Goal: Transaction & Acquisition: Purchase product/service

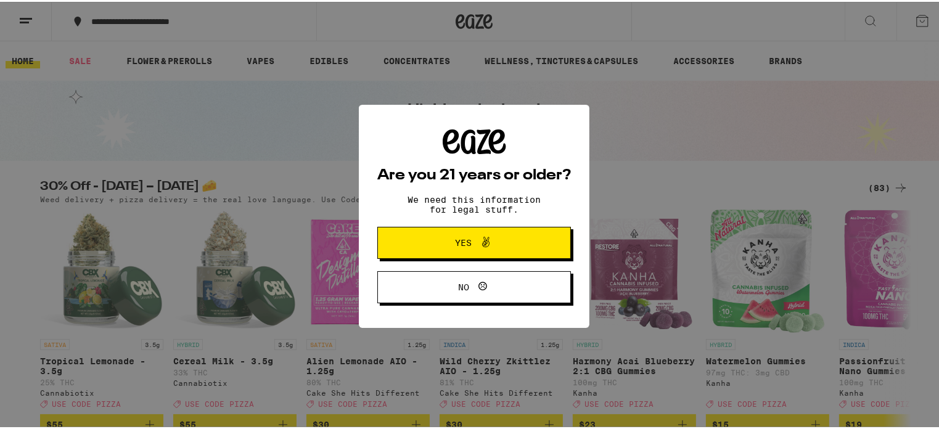
click at [439, 235] on span "Yes" at bounding box center [474, 241] width 94 height 16
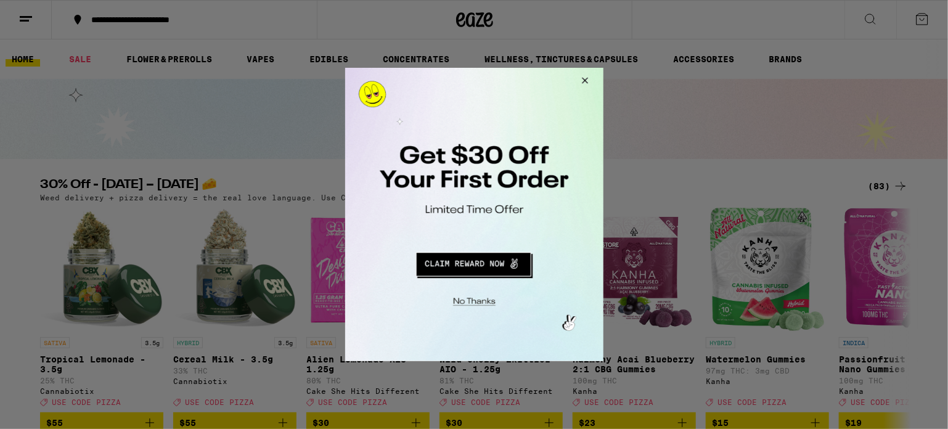
click at [589, 78] on button "Close Modal" at bounding box center [582, 82] width 33 height 30
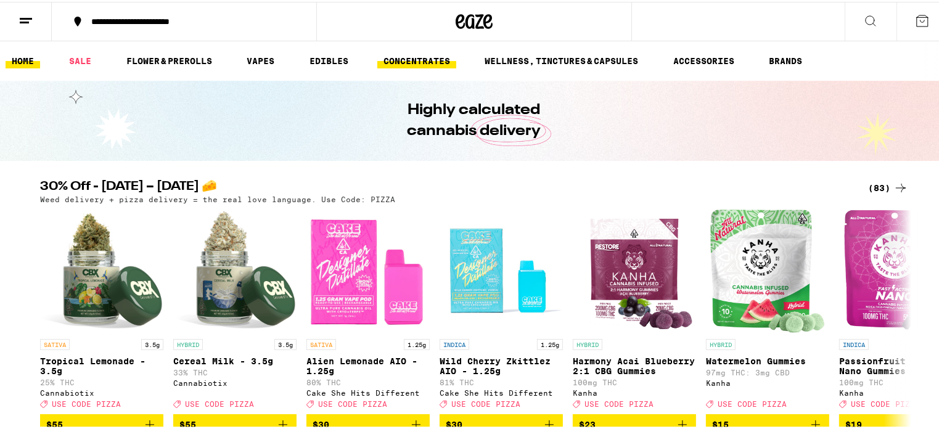
click at [392, 59] on link "CONCENTRATES" at bounding box center [416, 59] width 79 height 15
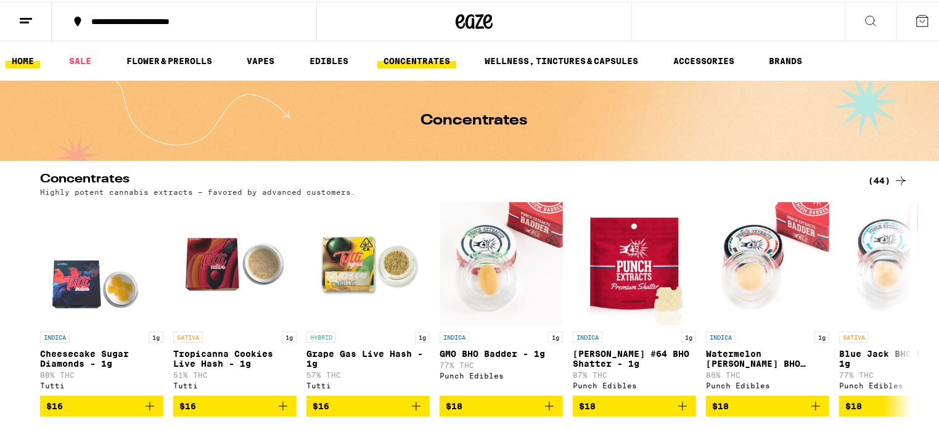
click at [20, 60] on link "HOME" at bounding box center [23, 59] width 35 height 15
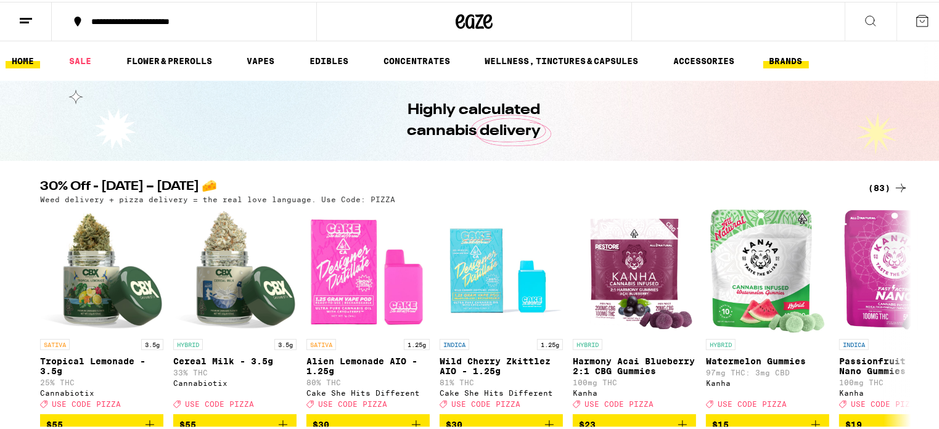
click at [774, 60] on button "BRANDS" at bounding box center [786, 59] width 46 height 15
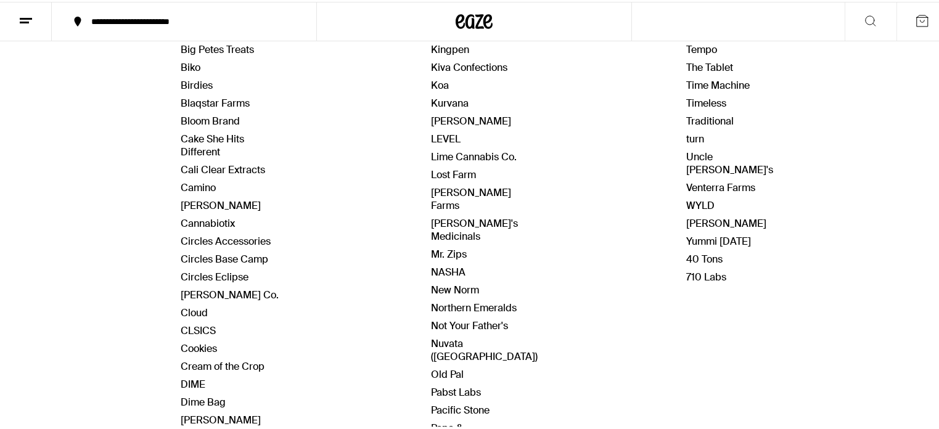
scroll to position [308, 0]
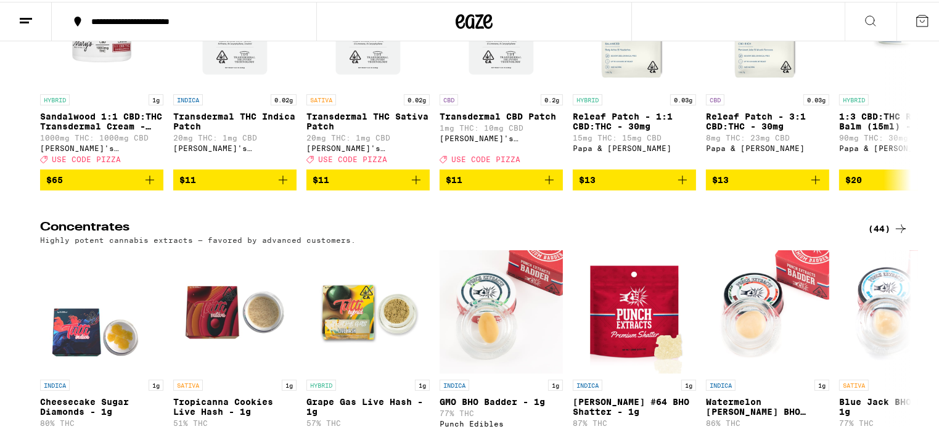
scroll to position [3822, 0]
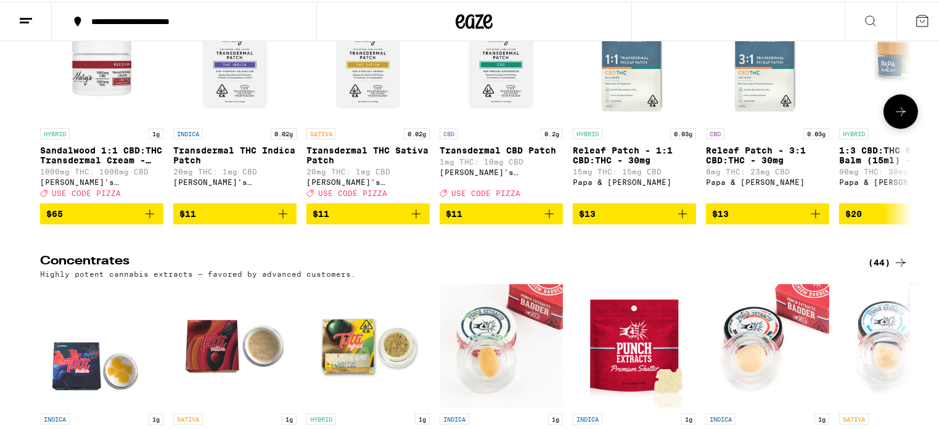
click at [893, 117] on icon at bounding box center [900, 109] width 15 height 15
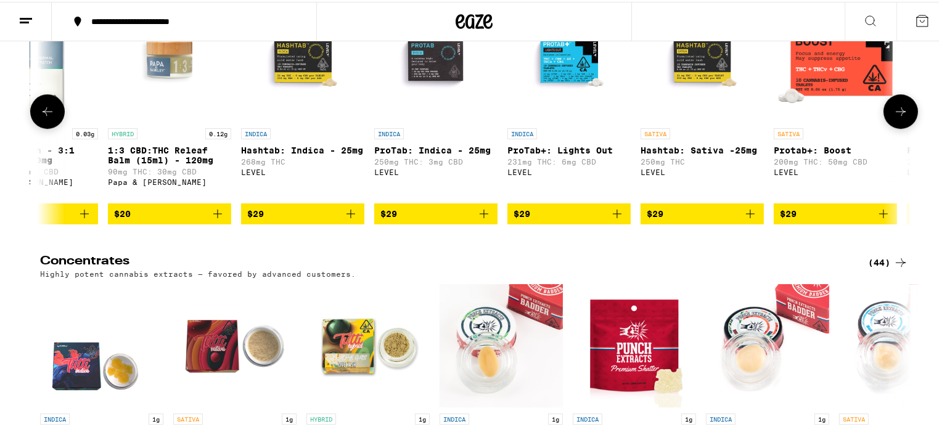
scroll to position [0, 734]
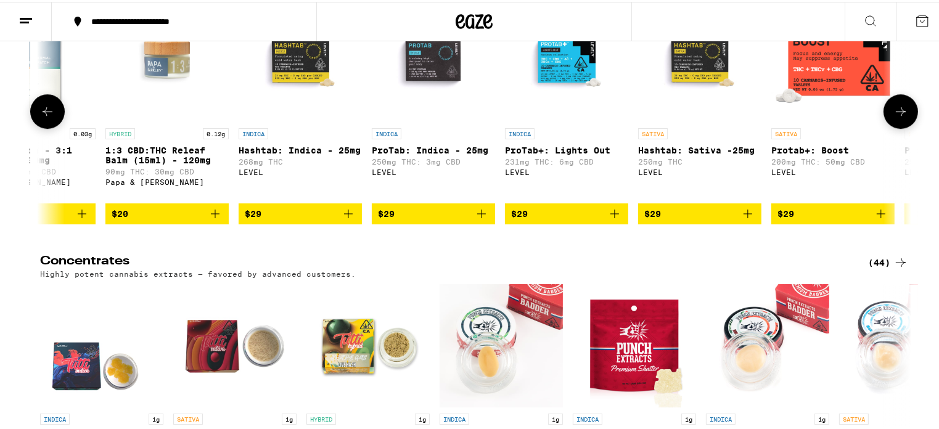
click at [893, 117] on icon at bounding box center [900, 109] width 15 height 15
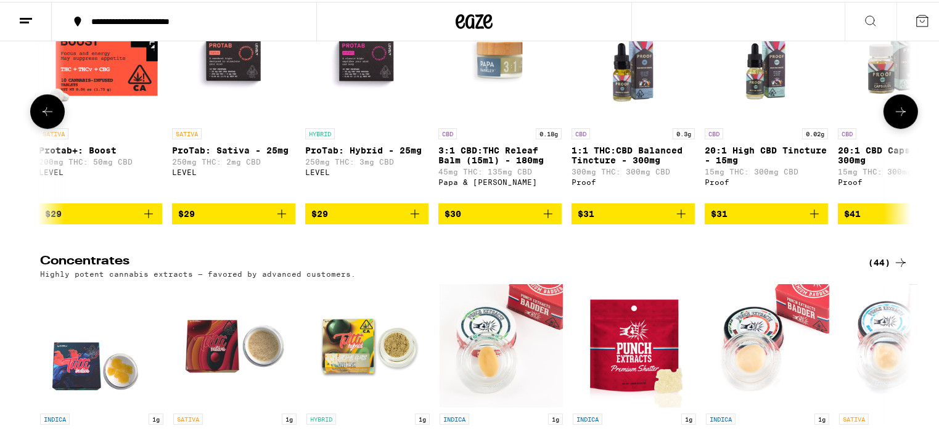
scroll to position [0, 1467]
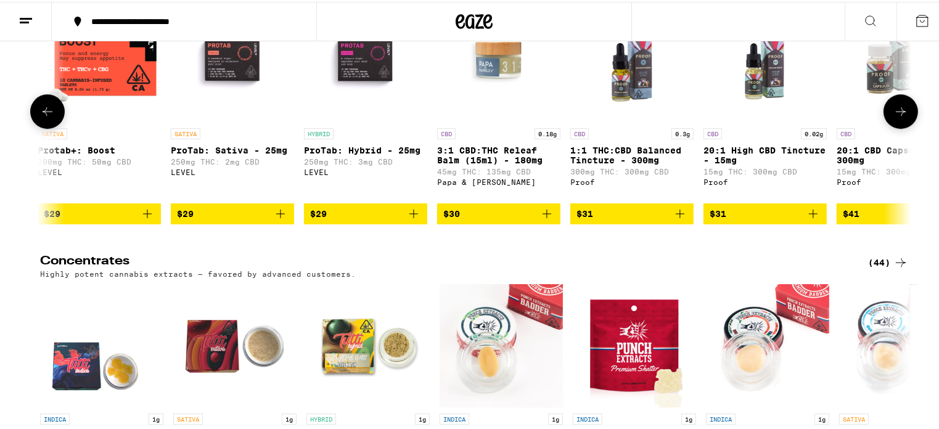
click at [906, 127] on button at bounding box center [900, 109] width 35 height 35
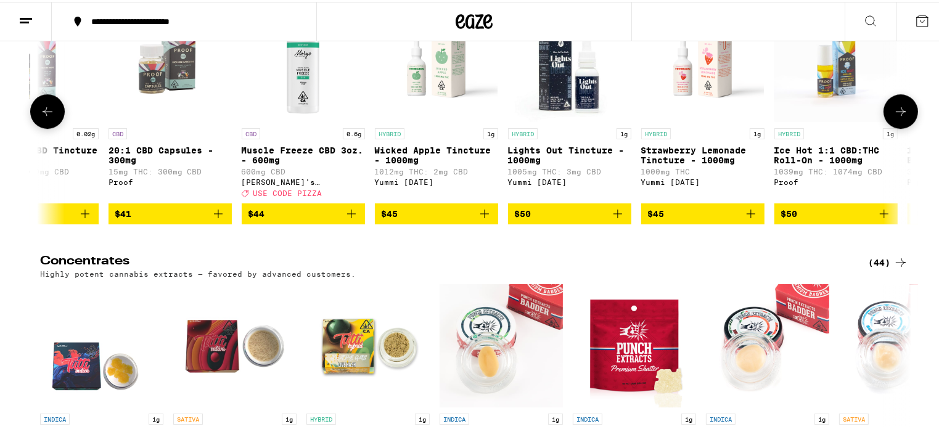
scroll to position [0, 2201]
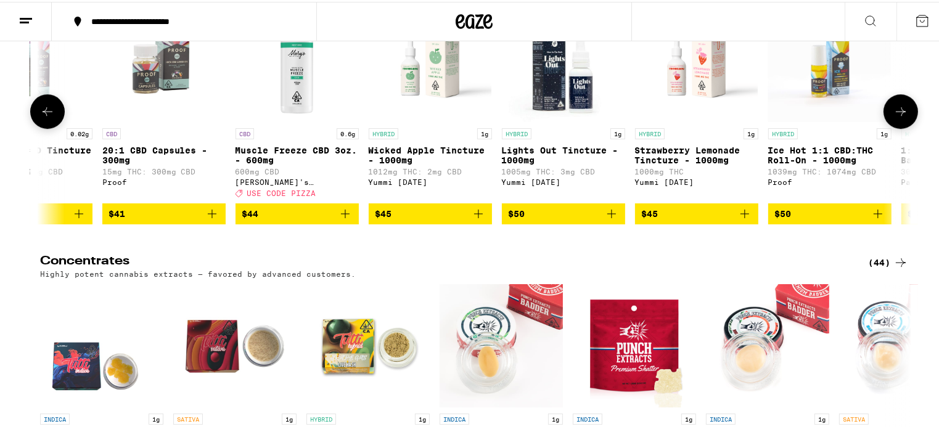
click at [897, 117] on icon at bounding box center [900, 109] width 15 height 15
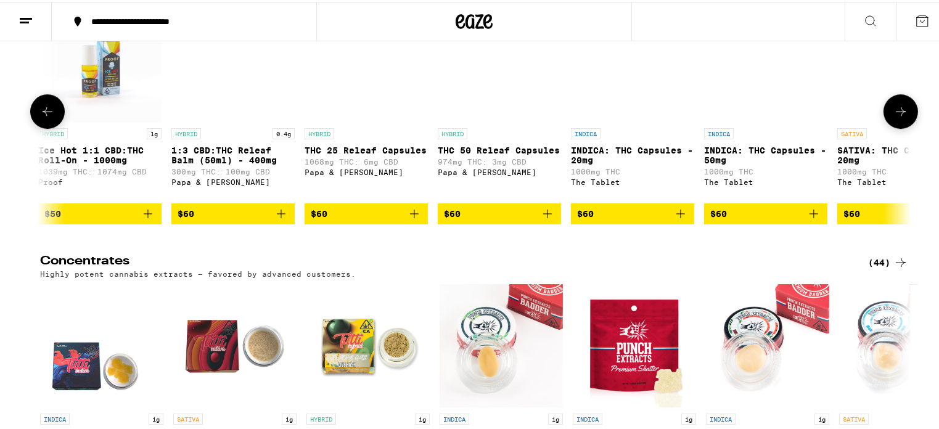
scroll to position [0, 2935]
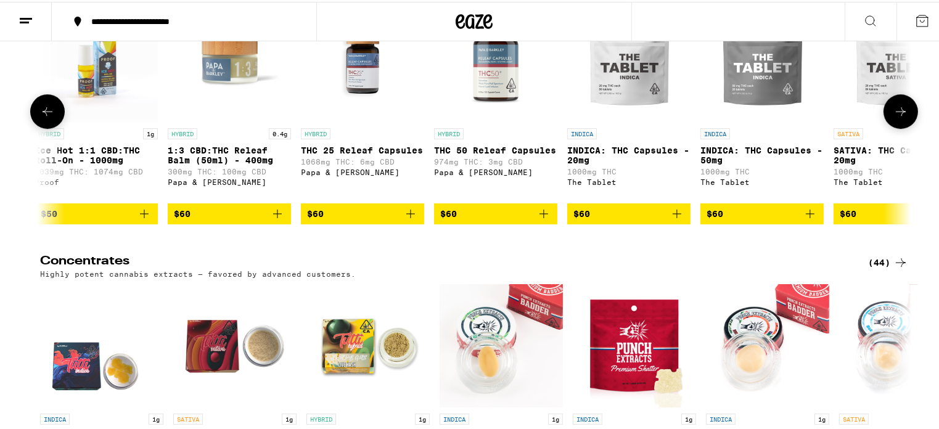
click at [897, 114] on icon at bounding box center [901, 109] width 10 height 9
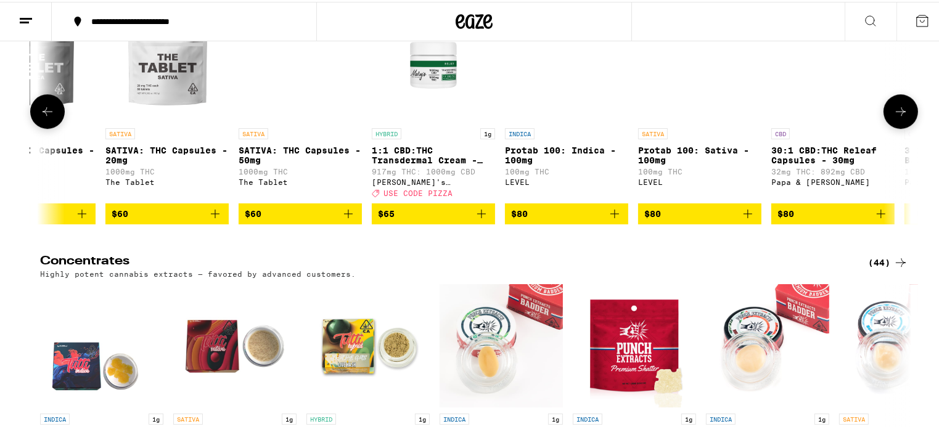
scroll to position [0, 3669]
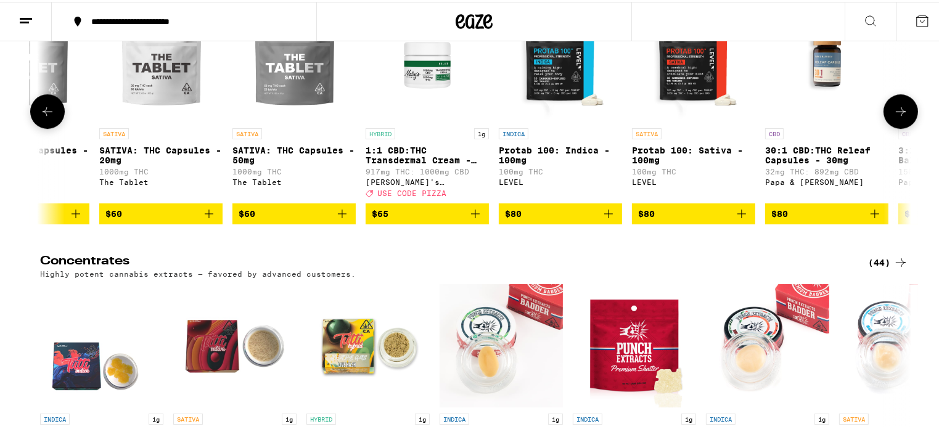
click at [896, 114] on icon at bounding box center [901, 109] width 10 height 9
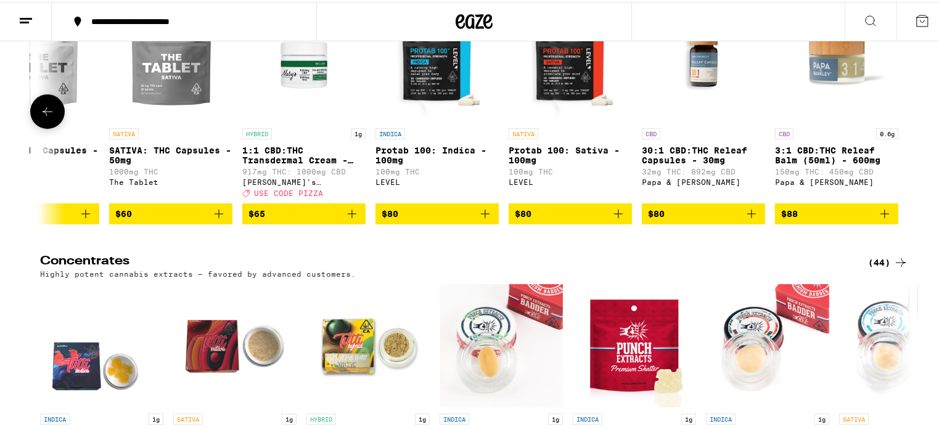
scroll to position [3883, 0]
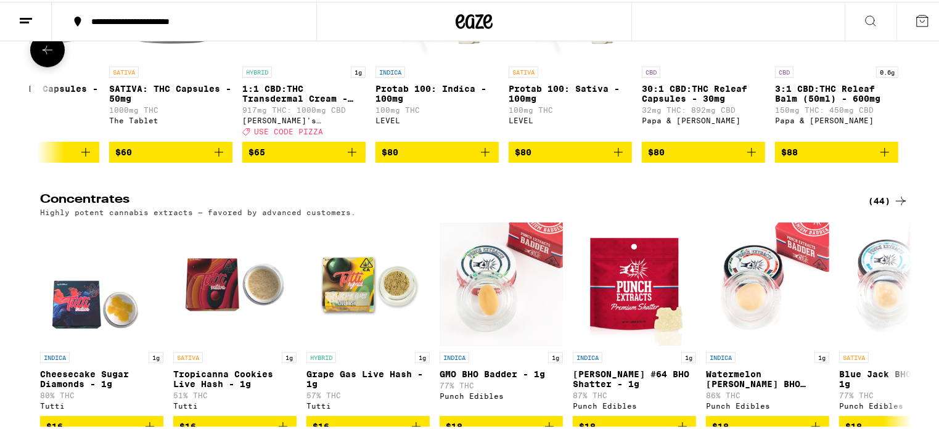
click at [47, 55] on icon at bounding box center [47, 48] width 15 height 15
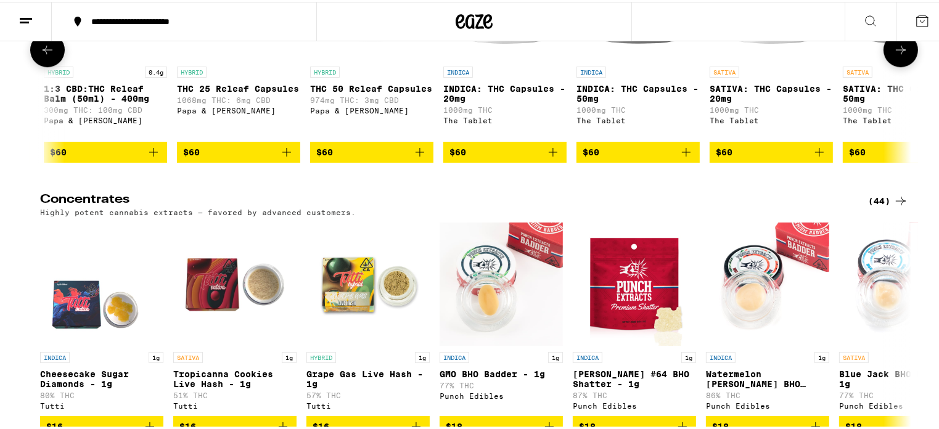
click at [47, 55] on icon at bounding box center [47, 48] width 15 height 15
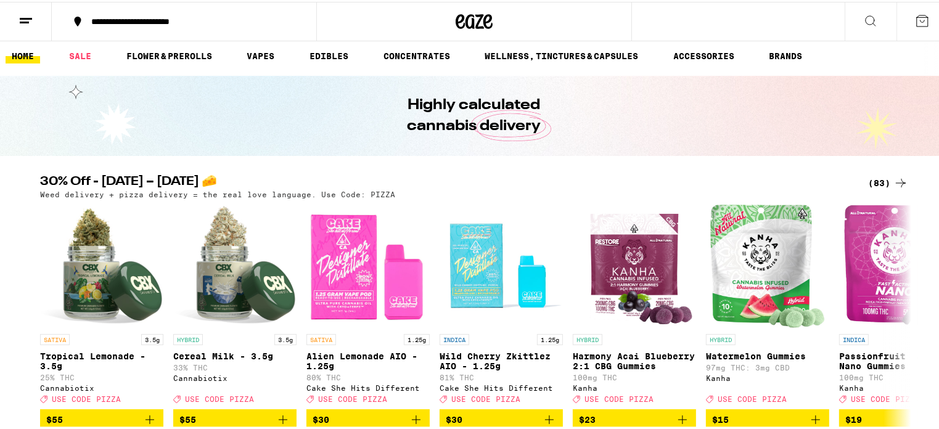
scroll to position [0, 0]
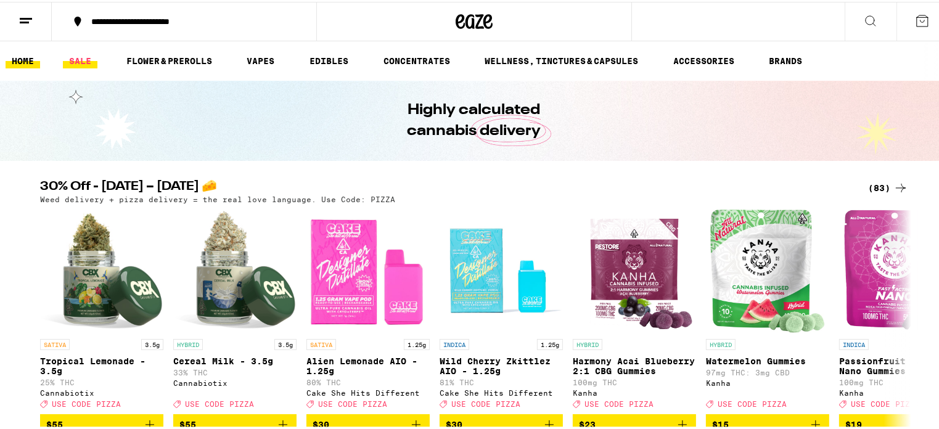
click at [74, 60] on link "SALE" at bounding box center [80, 59] width 35 height 15
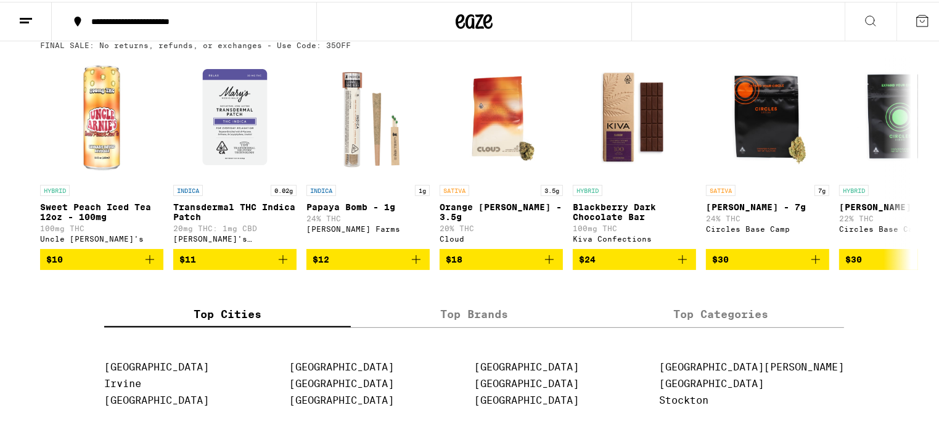
scroll to position [370, 0]
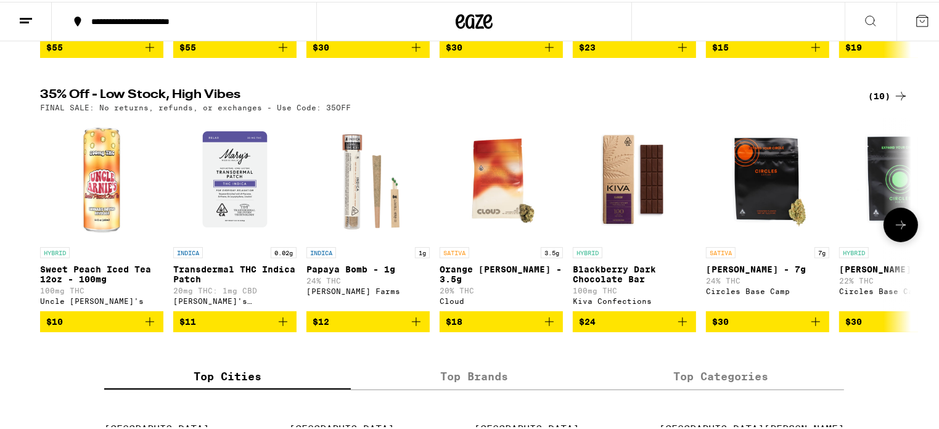
click at [898, 231] on icon at bounding box center [900, 223] width 15 height 15
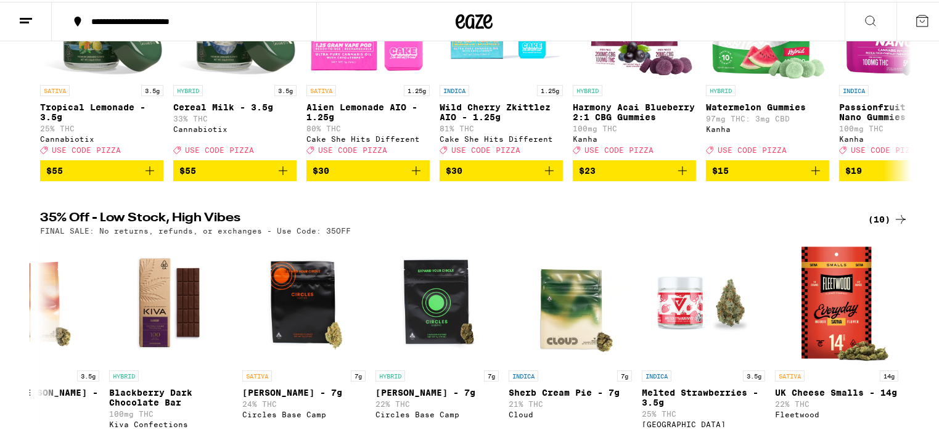
scroll to position [62, 0]
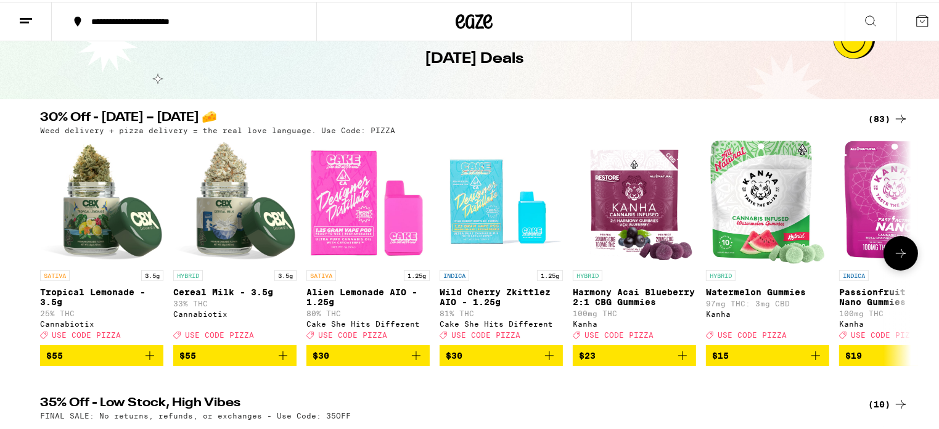
click at [898, 253] on icon at bounding box center [900, 251] width 15 height 15
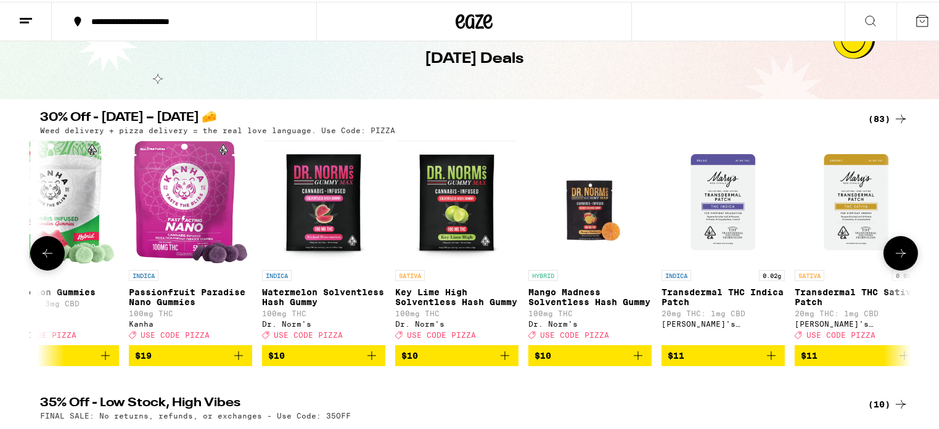
scroll to position [0, 734]
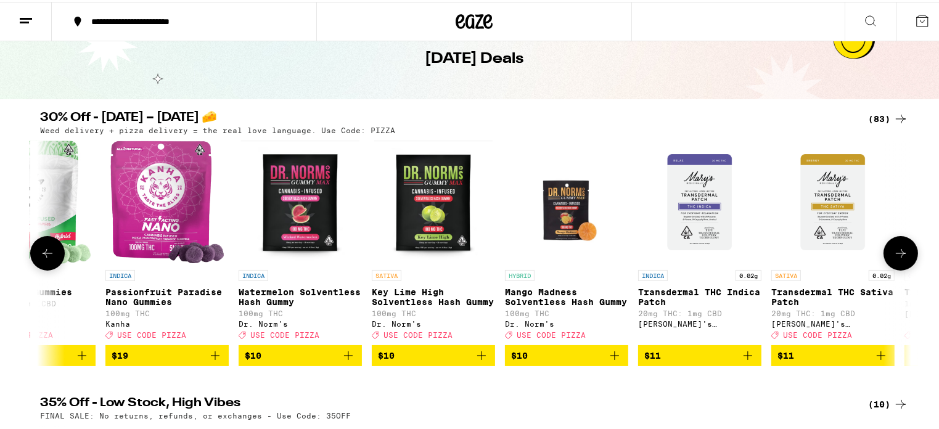
click at [40, 252] on icon at bounding box center [47, 251] width 15 height 15
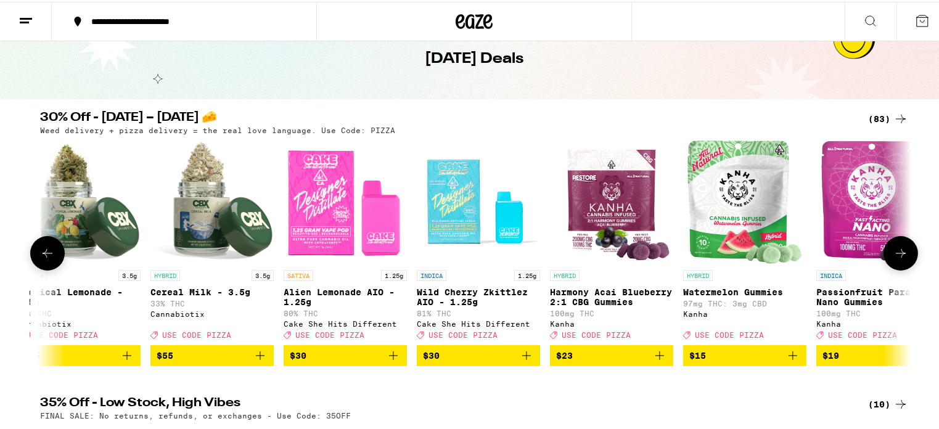
scroll to position [0, 0]
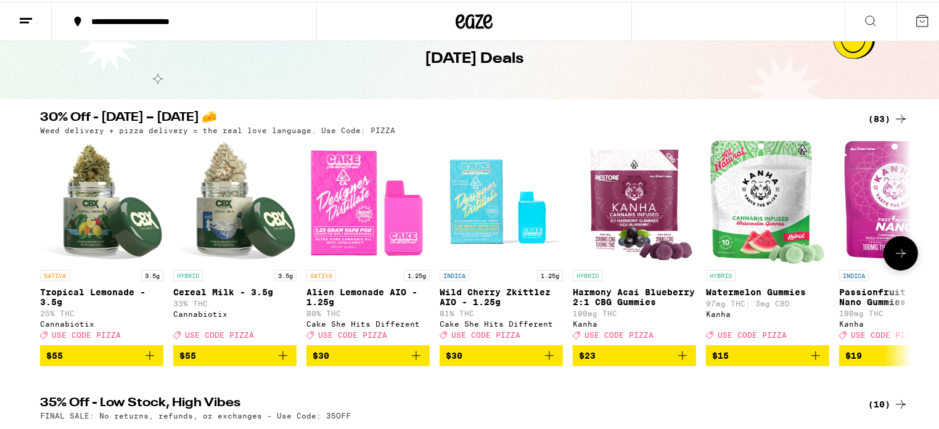
click at [895, 255] on icon at bounding box center [900, 251] width 15 height 15
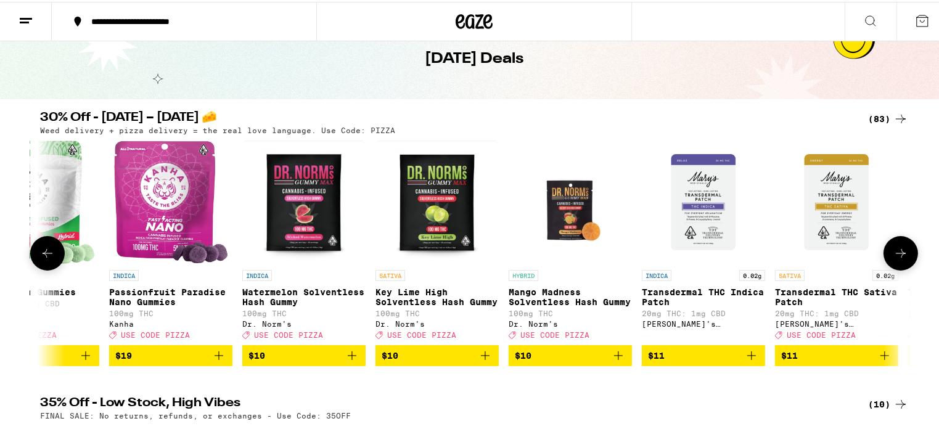
scroll to position [0, 734]
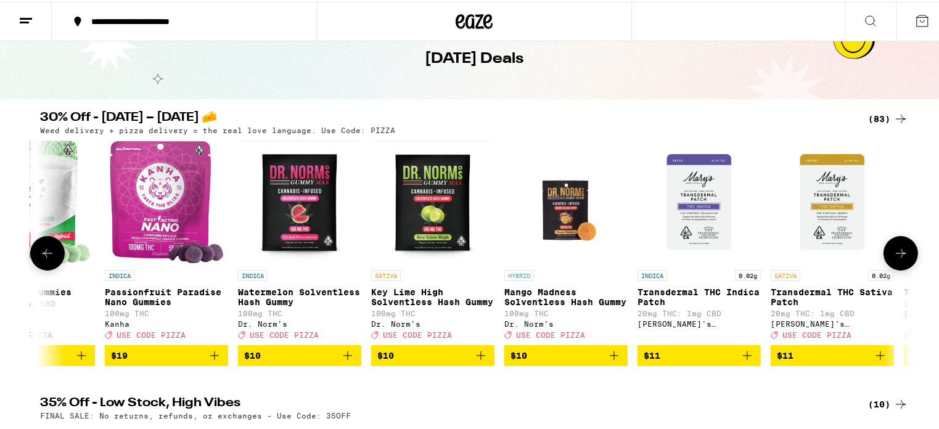
click at [894, 255] on icon at bounding box center [900, 251] width 15 height 15
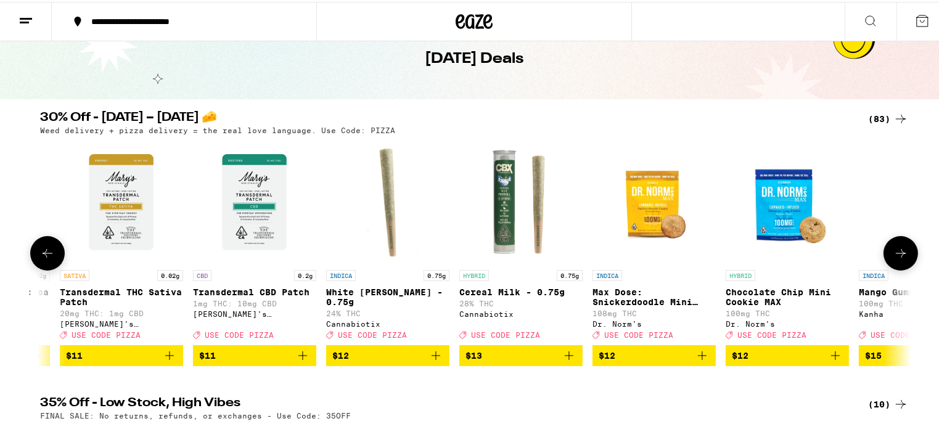
scroll to position [0, 1468]
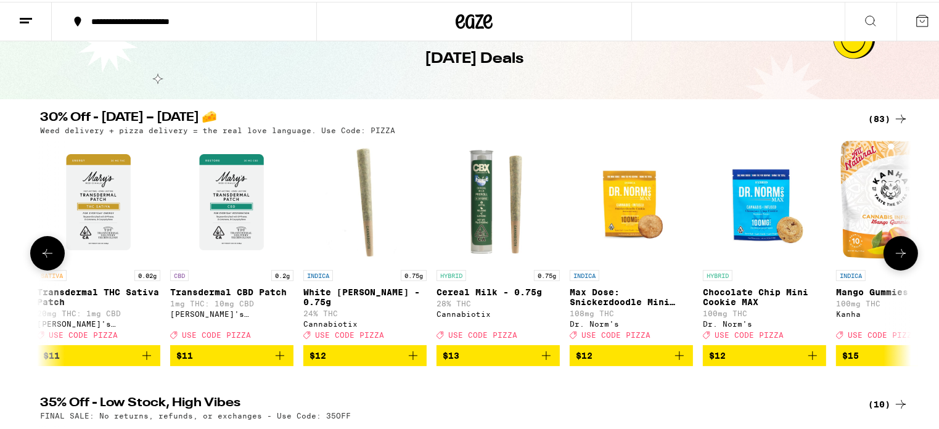
click at [894, 255] on icon at bounding box center [900, 251] width 15 height 15
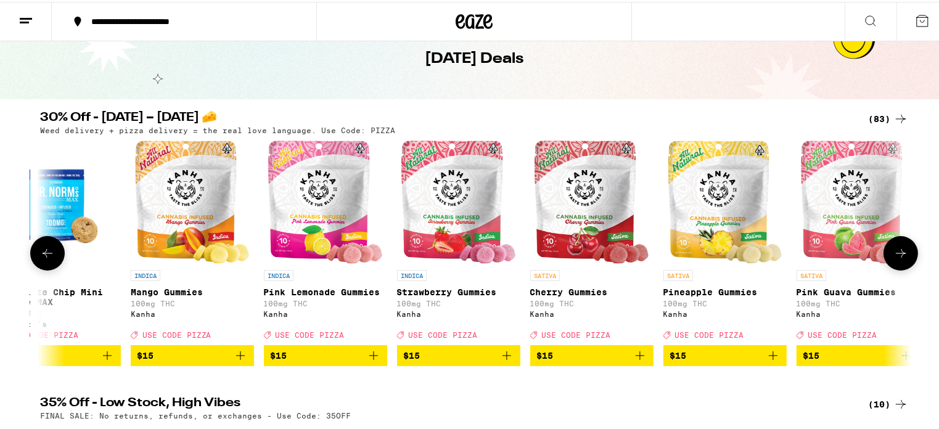
scroll to position [0, 2202]
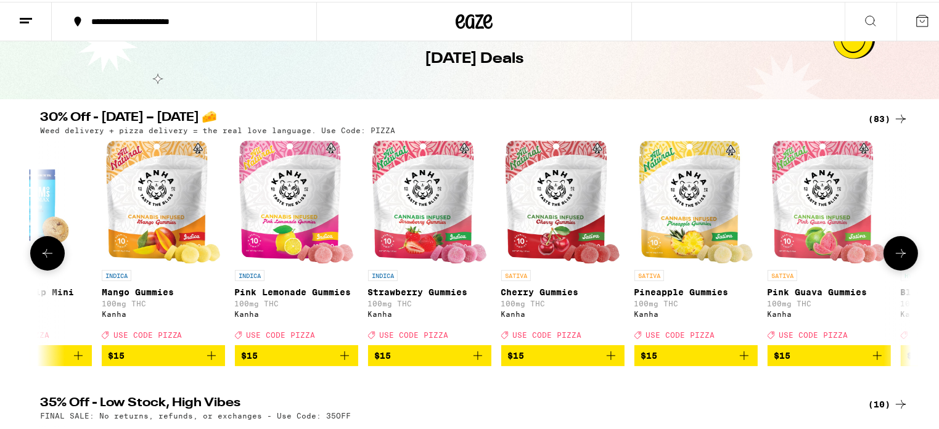
click at [894, 255] on icon at bounding box center [900, 251] width 15 height 15
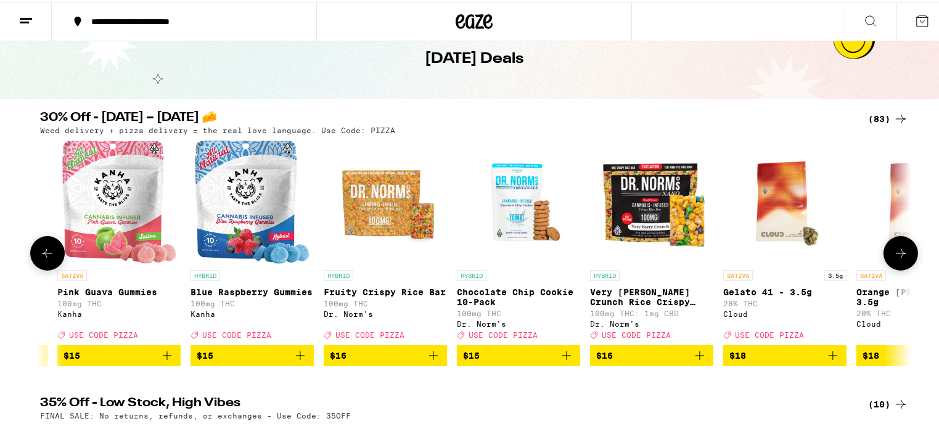
scroll to position [0, 2935]
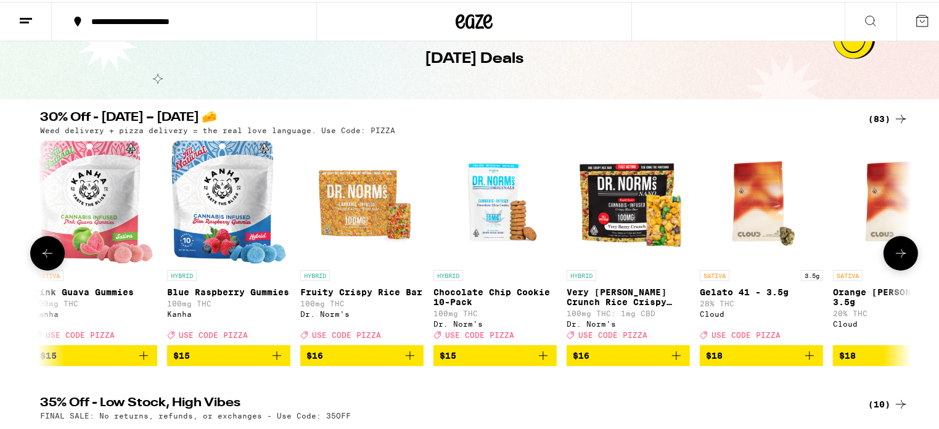
click at [894, 255] on icon at bounding box center [900, 251] width 15 height 15
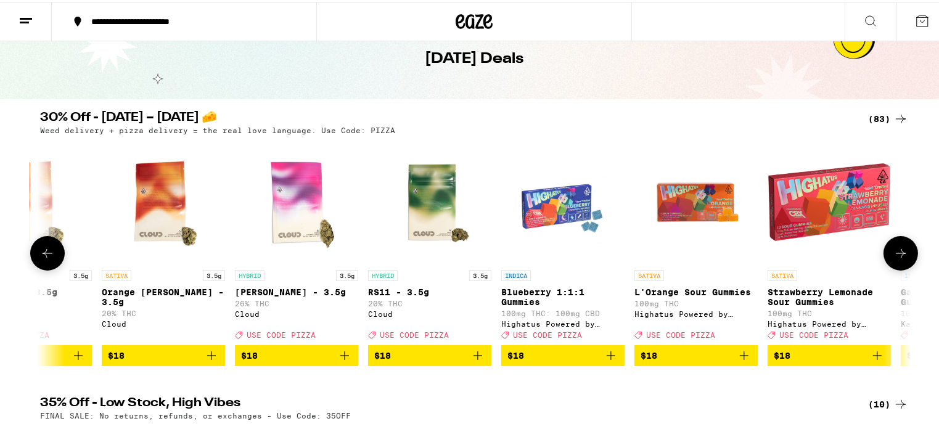
scroll to position [0, 3669]
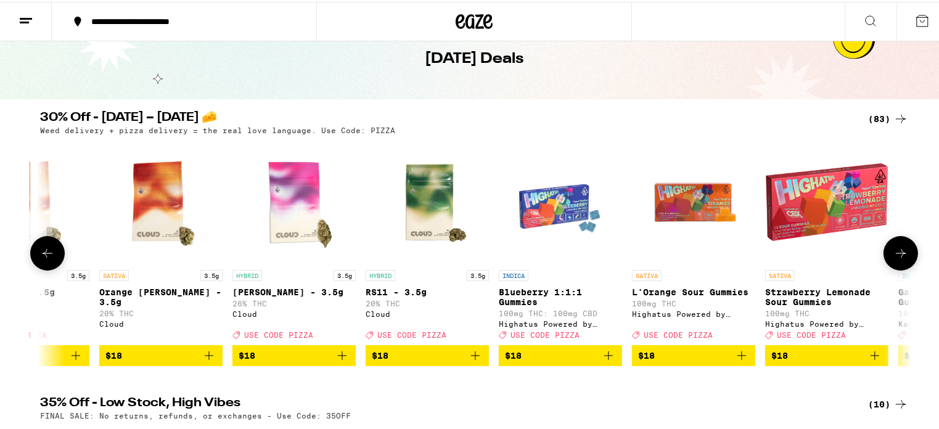
click at [894, 255] on icon at bounding box center [900, 251] width 15 height 15
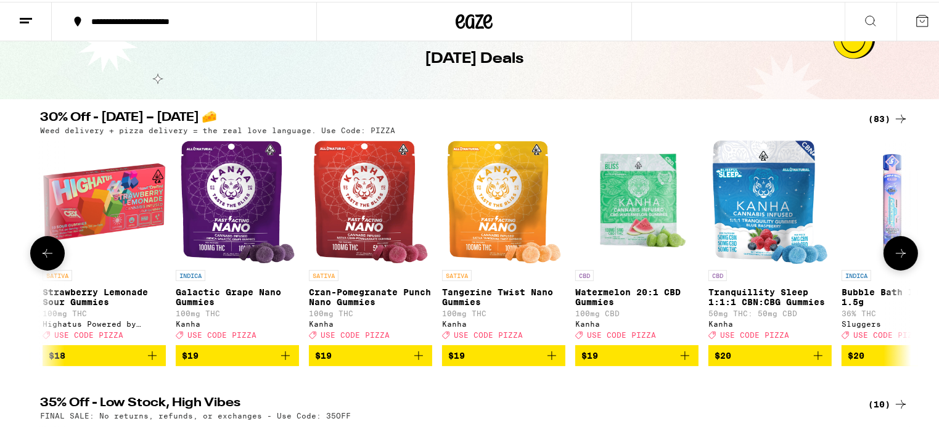
scroll to position [0, 4403]
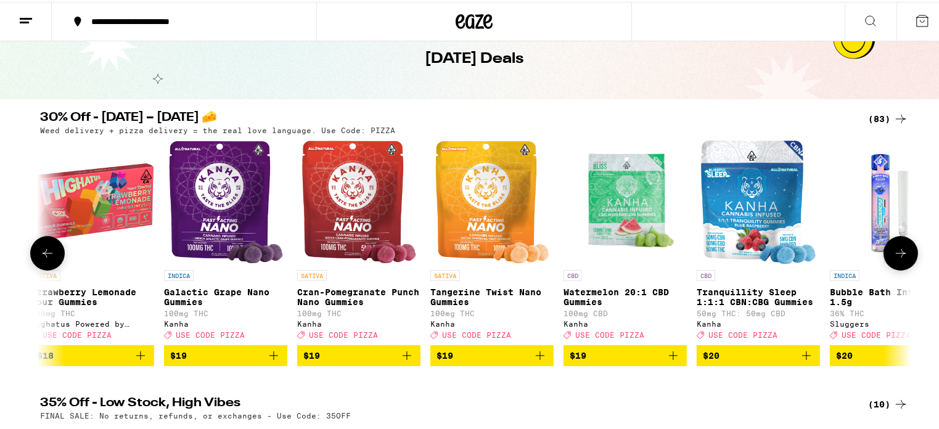
click at [895, 255] on icon at bounding box center [900, 251] width 15 height 15
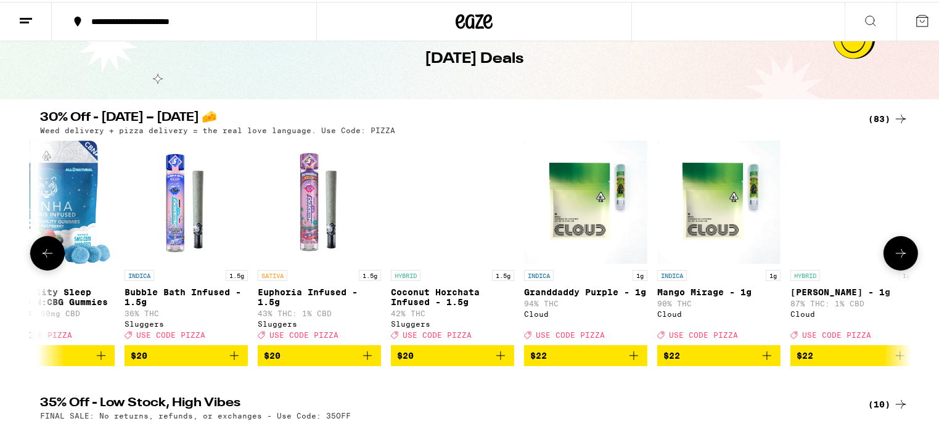
scroll to position [0, 5137]
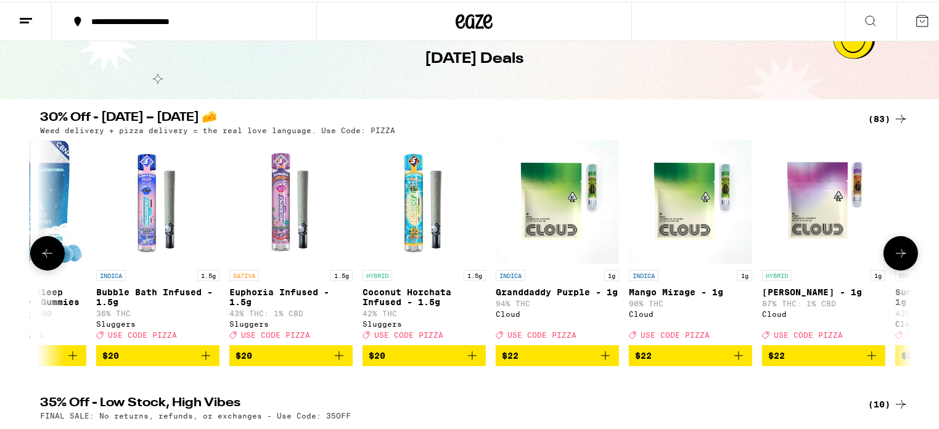
click at [893, 253] on icon at bounding box center [900, 251] width 15 height 15
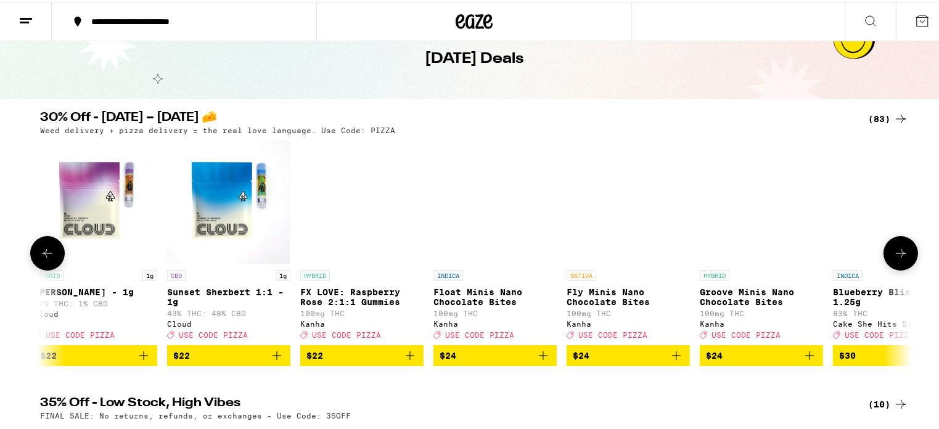
scroll to position [0, 5871]
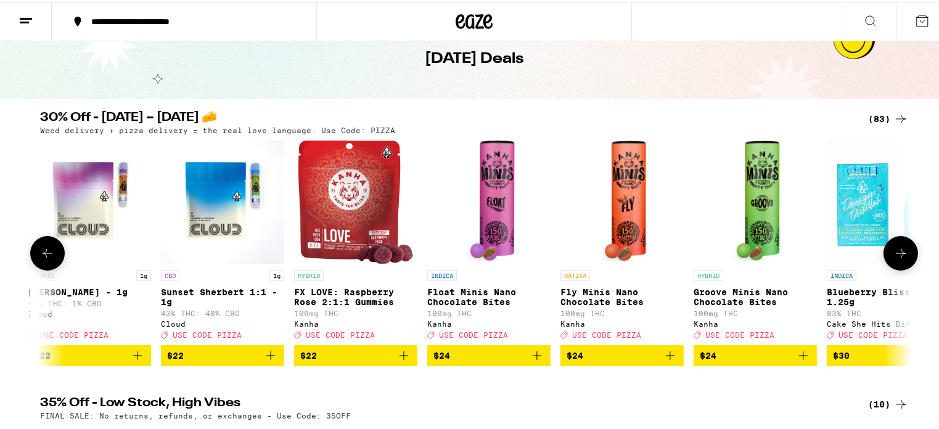
click at [893, 253] on icon at bounding box center [900, 251] width 15 height 15
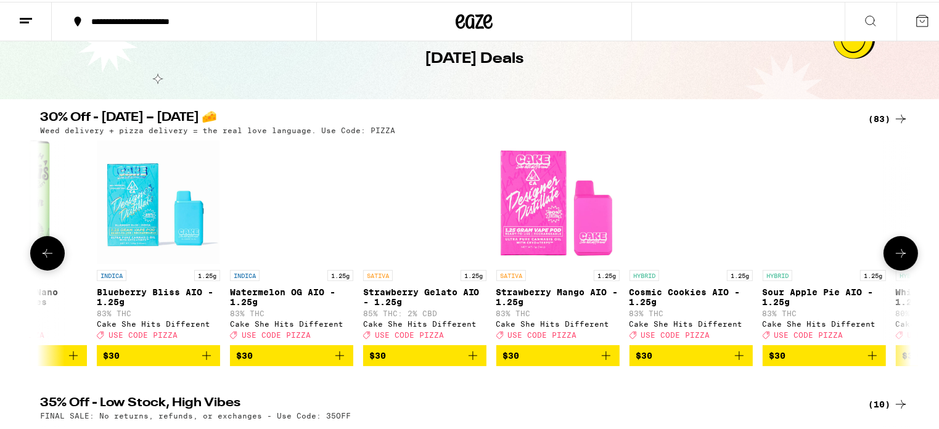
scroll to position [0, 6604]
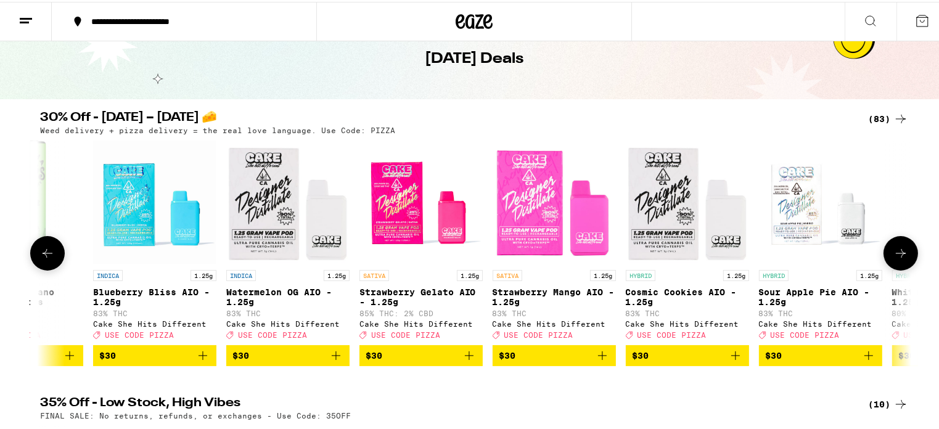
click at [900, 259] on icon at bounding box center [900, 251] width 15 height 15
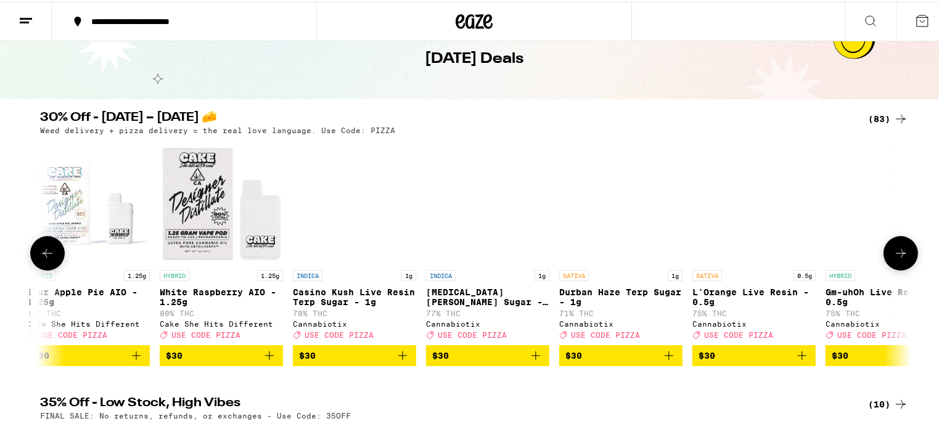
scroll to position [0, 7338]
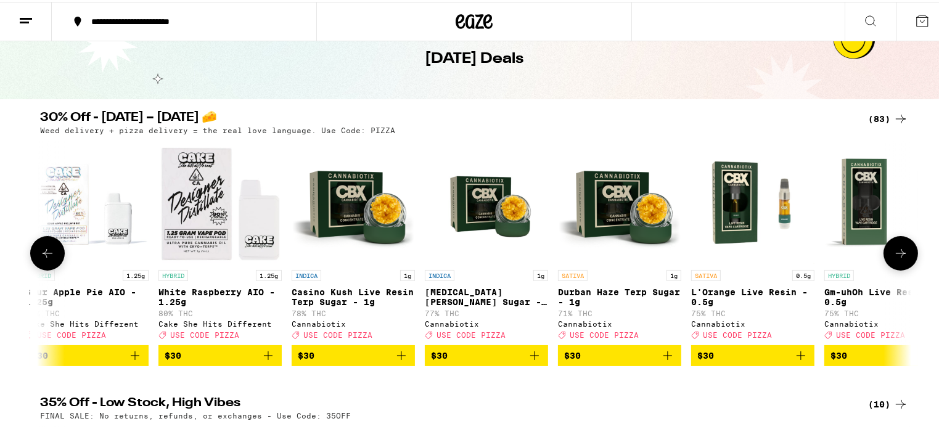
click at [898, 256] on icon at bounding box center [901, 251] width 10 height 9
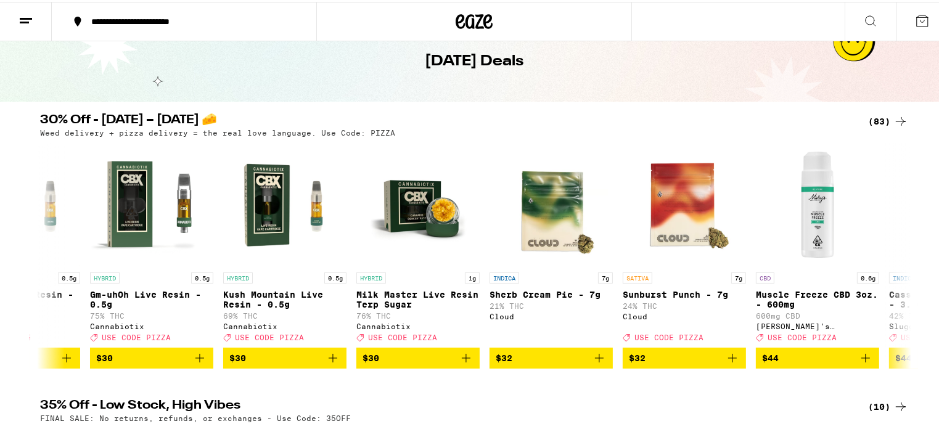
scroll to position [0, 0]
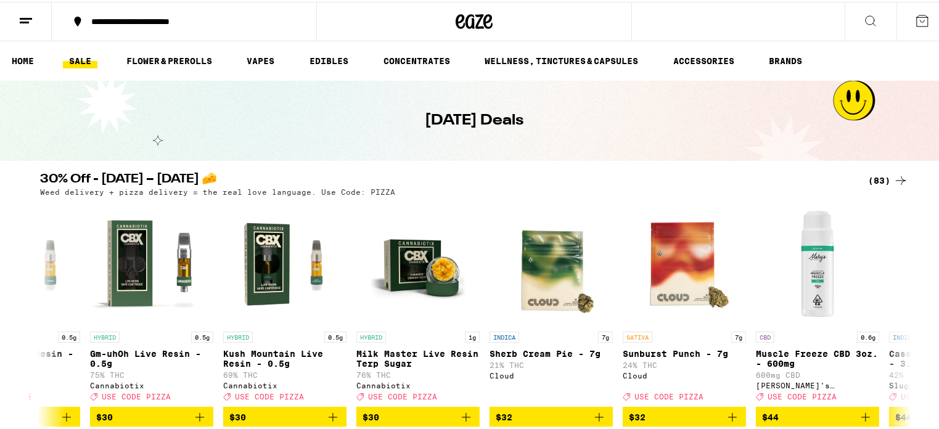
click at [868, 15] on icon at bounding box center [870, 19] width 15 height 15
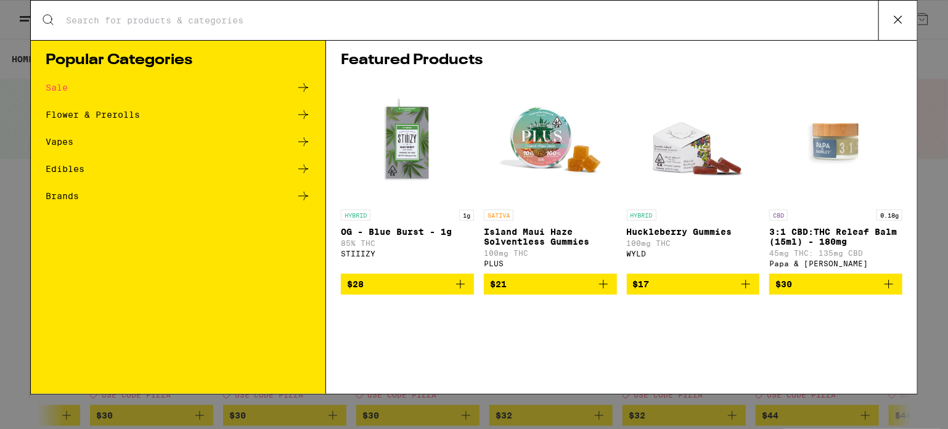
click at [234, 21] on input "Search for Products" at bounding box center [471, 20] width 813 height 11
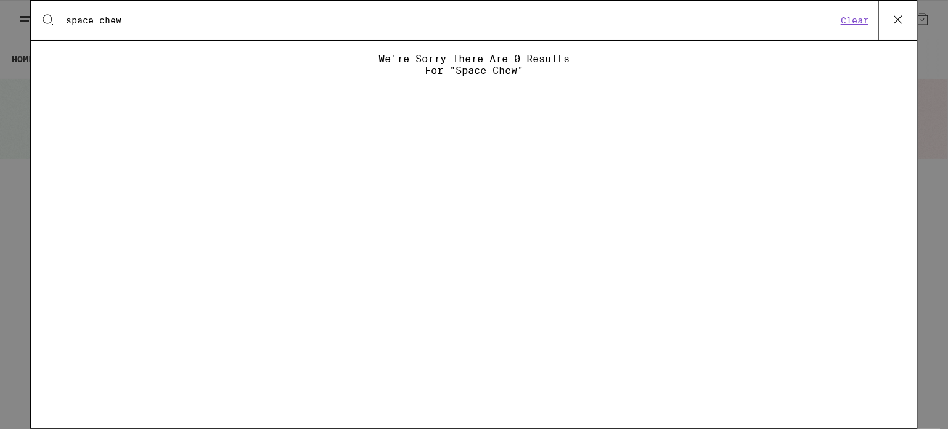
type input "space chew"
click at [902, 18] on icon at bounding box center [898, 19] width 18 height 18
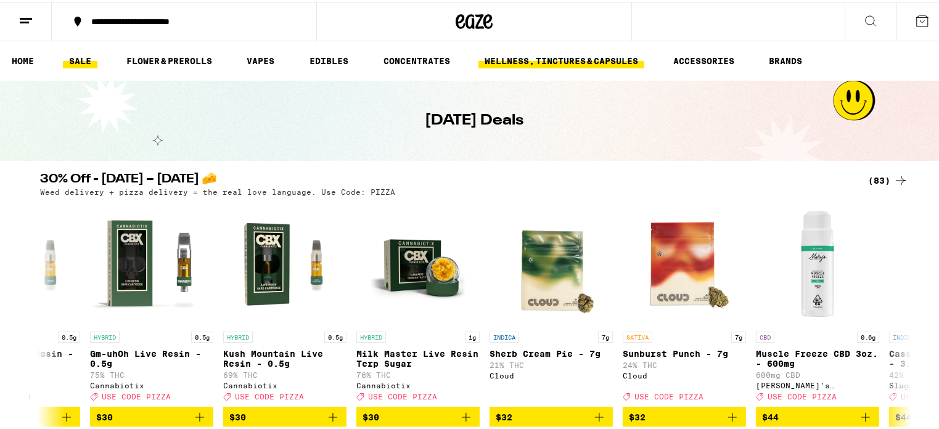
click at [552, 59] on link "WELLNESS, TINCTURES & CAPSULES" at bounding box center [561, 59] width 166 height 15
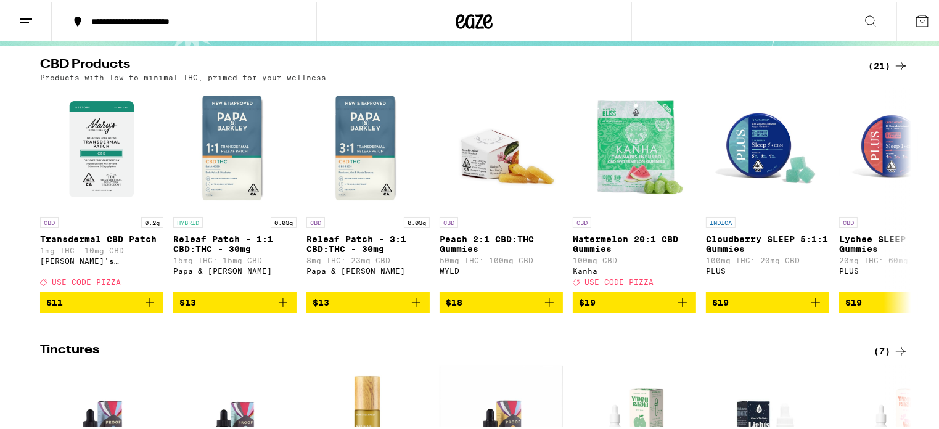
scroll to position [62, 0]
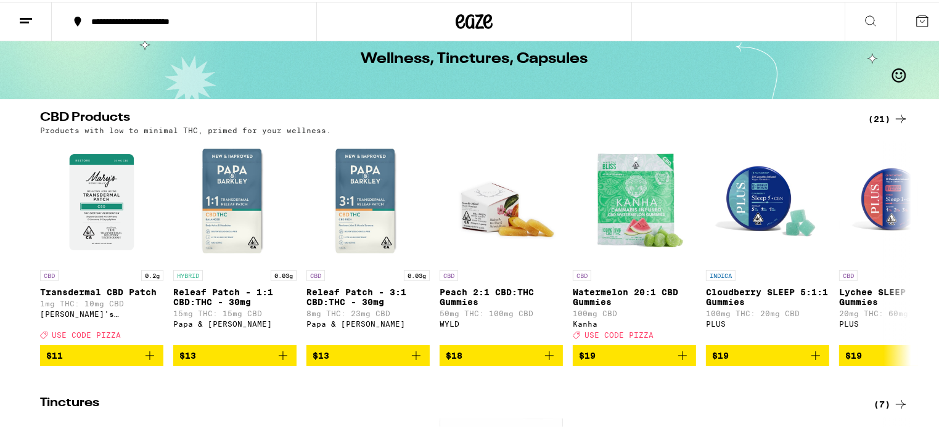
click at [32, 17] on icon at bounding box center [25, 19] width 15 height 15
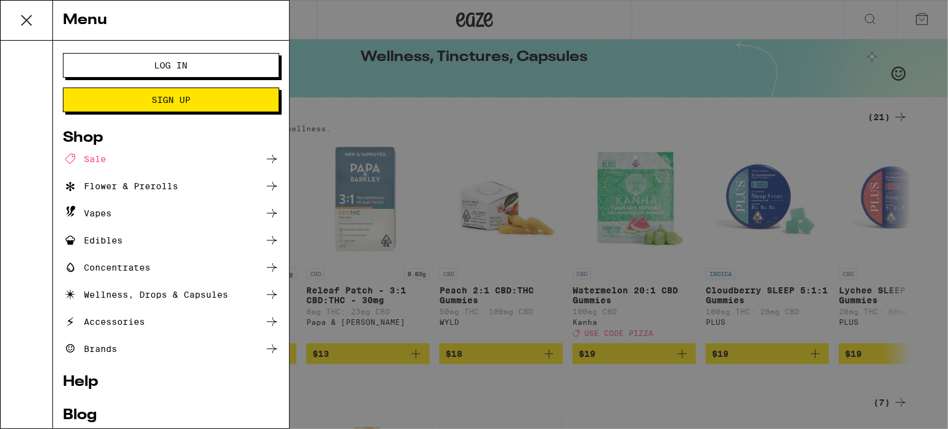
click at [673, 74] on div "Menu Log In Sign Up Shop Sale Flower & Prerolls Vapes Edibles Concentrates Well…" at bounding box center [474, 214] width 948 height 429
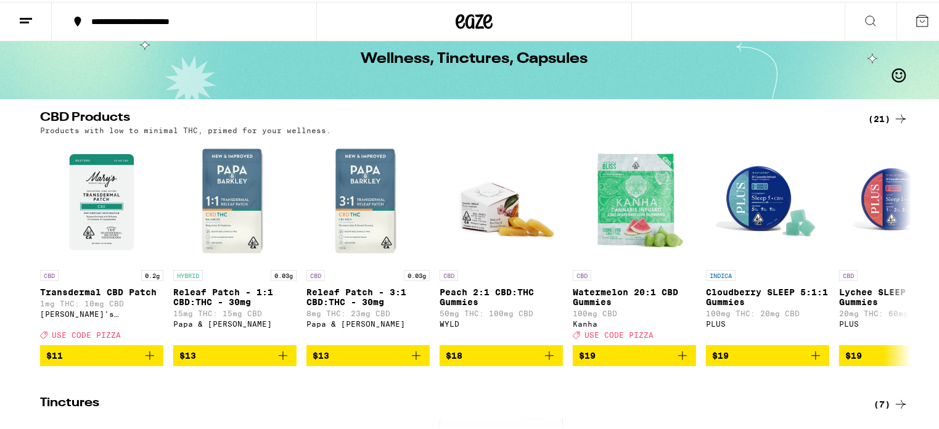
scroll to position [0, 0]
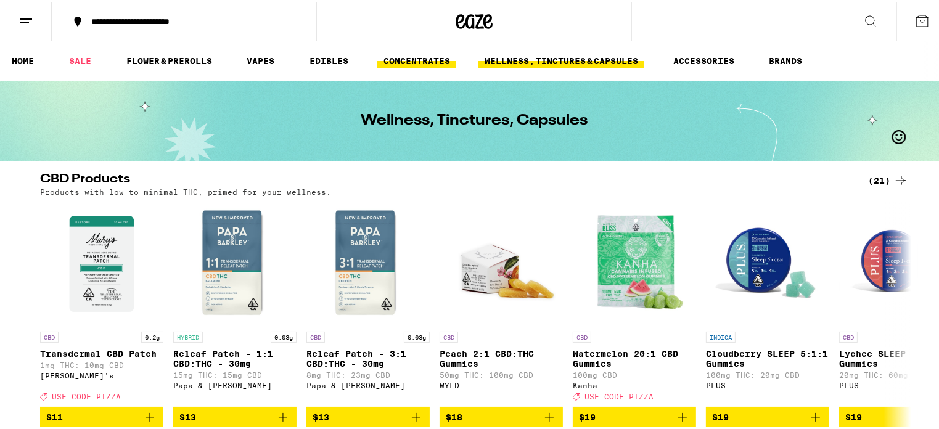
click at [419, 57] on link "CONCENTRATES" at bounding box center [416, 59] width 79 height 15
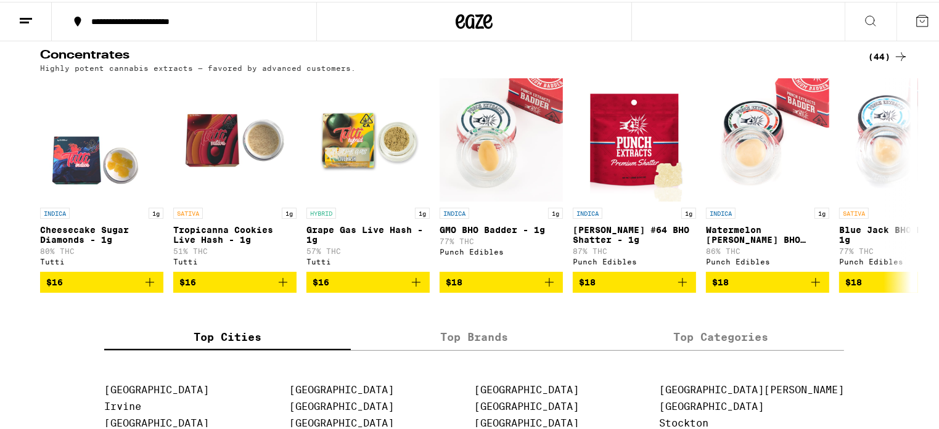
scroll to position [123, 0]
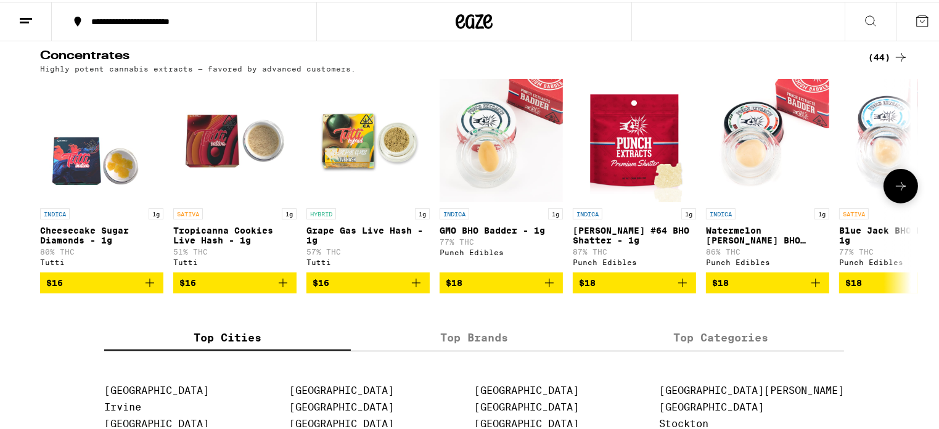
click at [899, 187] on icon at bounding box center [900, 184] width 15 height 15
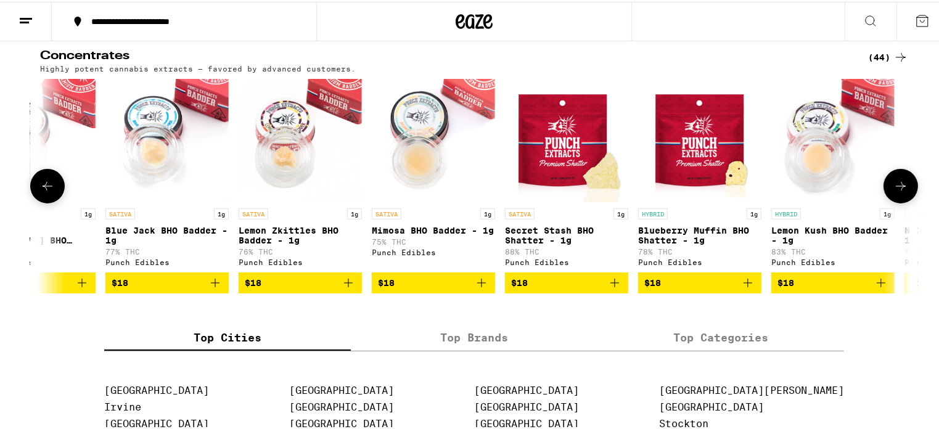
click at [899, 187] on icon at bounding box center [900, 184] width 15 height 15
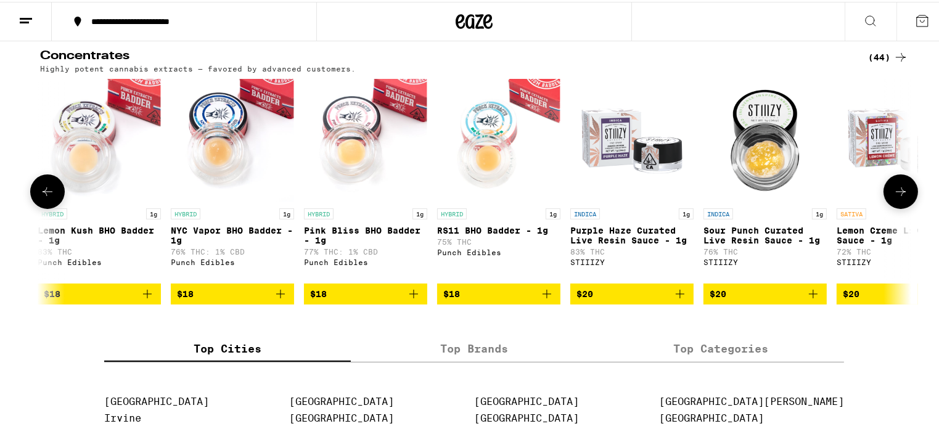
click at [899, 187] on button at bounding box center [900, 190] width 35 height 35
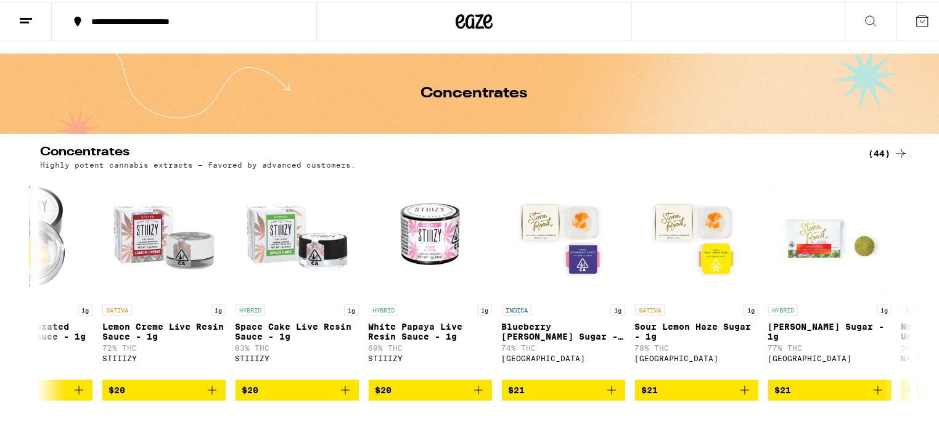
scroll to position [0, 0]
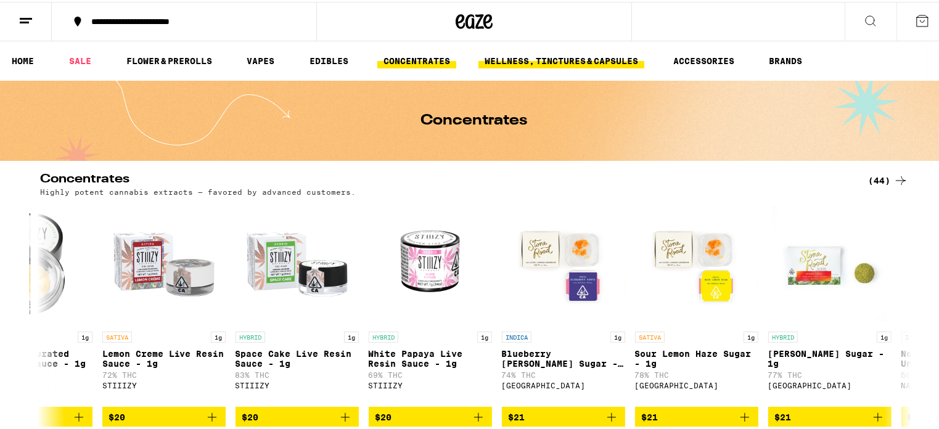
click at [546, 56] on link "WELLNESS, TINCTURES & CAPSULES" at bounding box center [561, 59] width 166 height 15
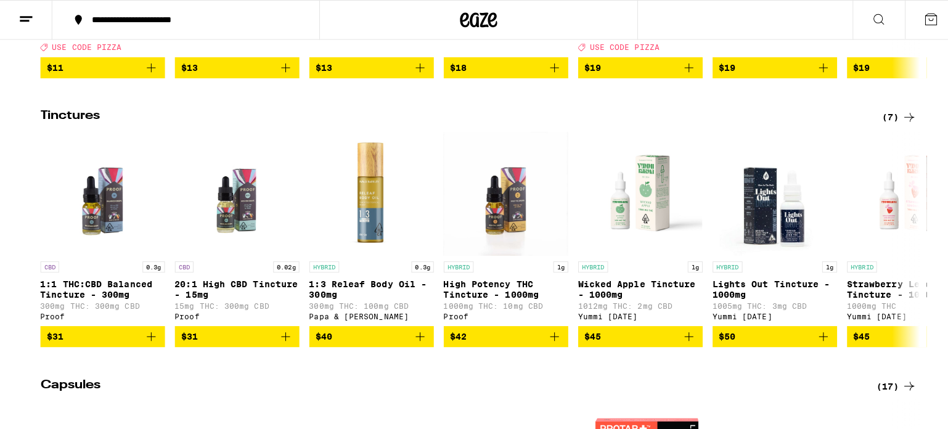
scroll to position [370, 0]
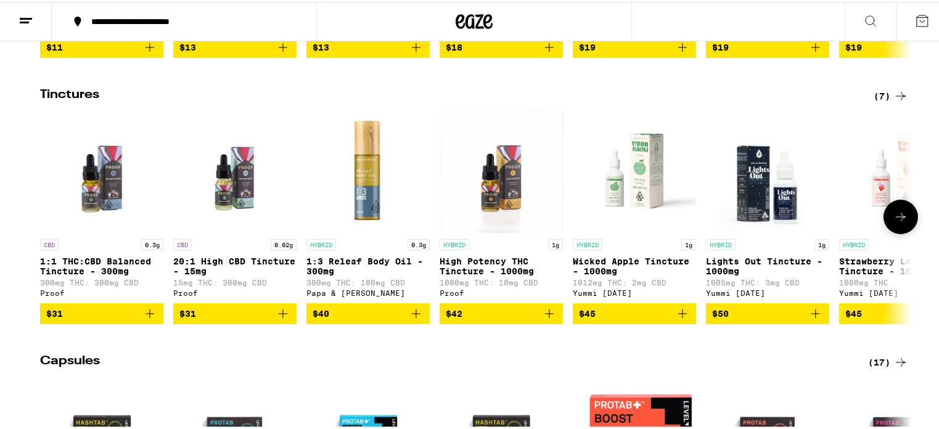
click at [609, 319] on span "$45" at bounding box center [634, 312] width 111 height 15
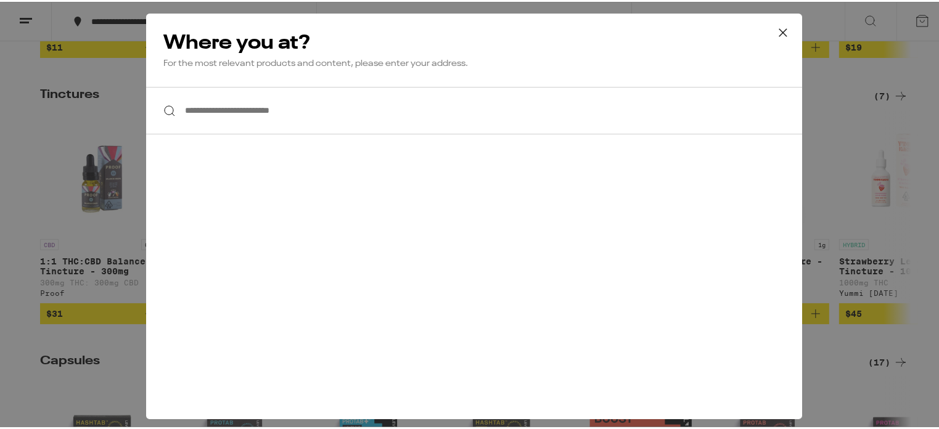
click at [782, 30] on icon at bounding box center [783, 31] width 18 height 18
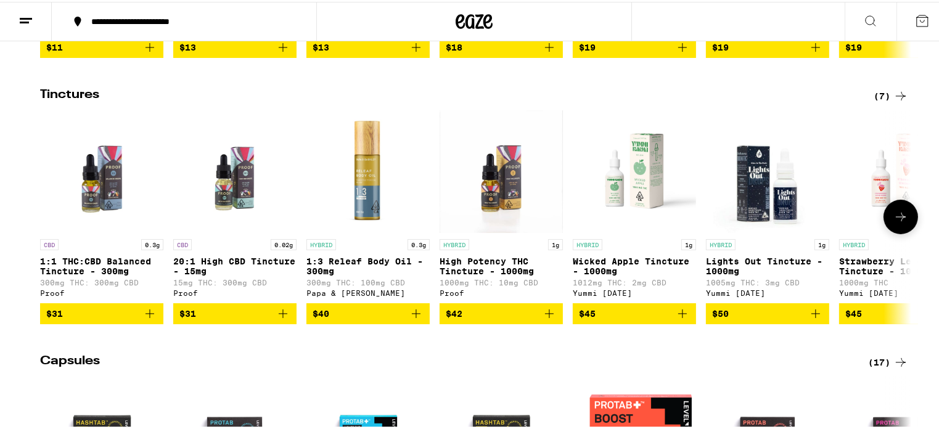
click at [648, 207] on img "Open page for Wicked Apple Tincture - 1000mg from Yummi Karma" at bounding box center [634, 169] width 123 height 123
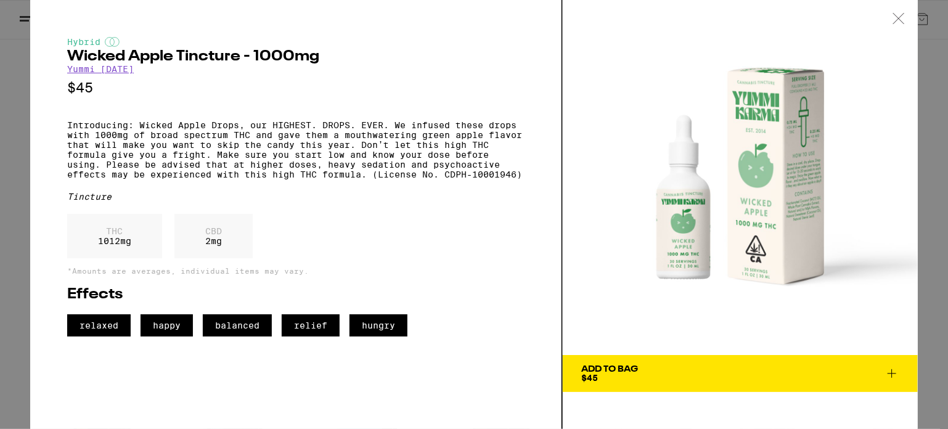
click at [605, 113] on img at bounding box center [740, 177] width 355 height 355
